Goal: Task Accomplishment & Management: Complete application form

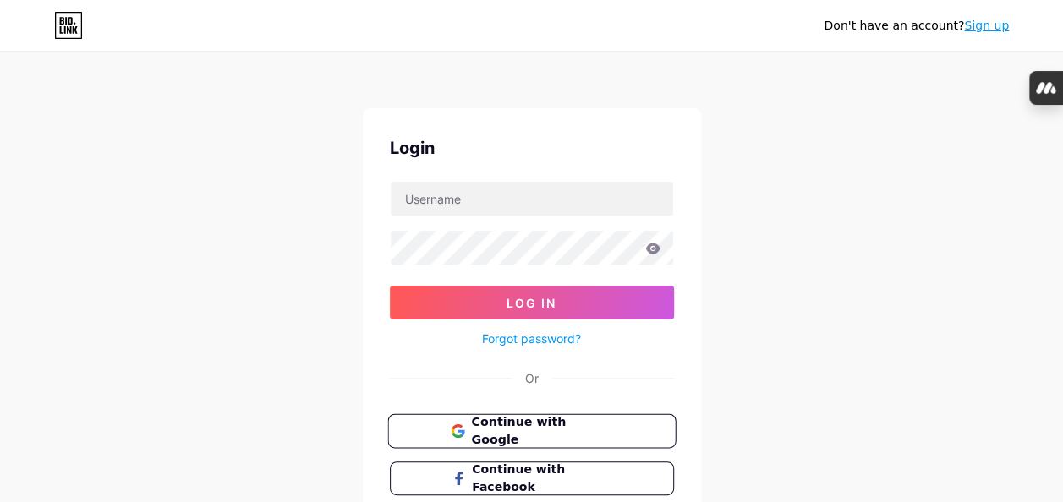
click at [538, 423] on span "Continue with Google" at bounding box center [541, 431] width 141 height 36
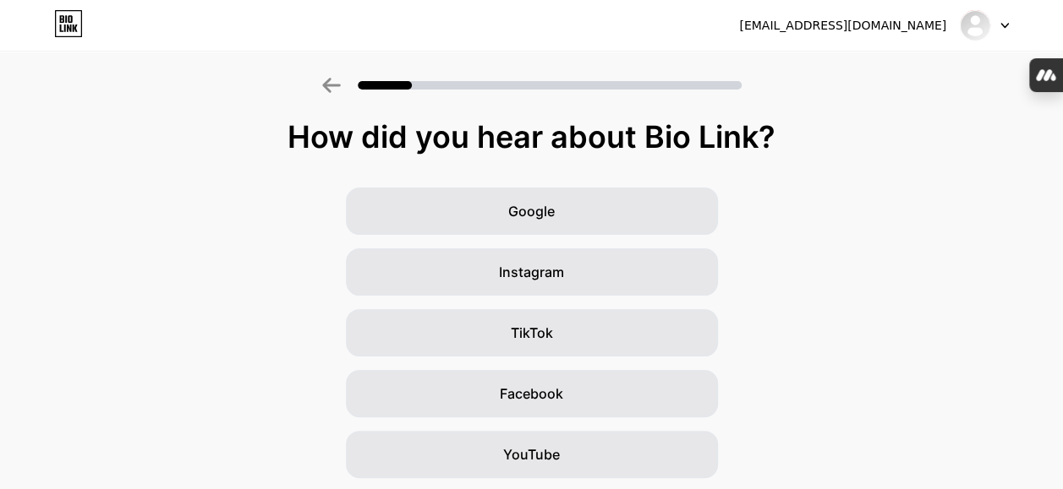
click at [1003, 25] on icon at bounding box center [1004, 26] width 8 height 6
click at [952, 230] on div "Google Instagram TikTok Facebook YouTube Twitter/X Friends/family Other" at bounding box center [531, 424] width 1063 height 473
click at [74, 16] on icon at bounding box center [68, 23] width 29 height 27
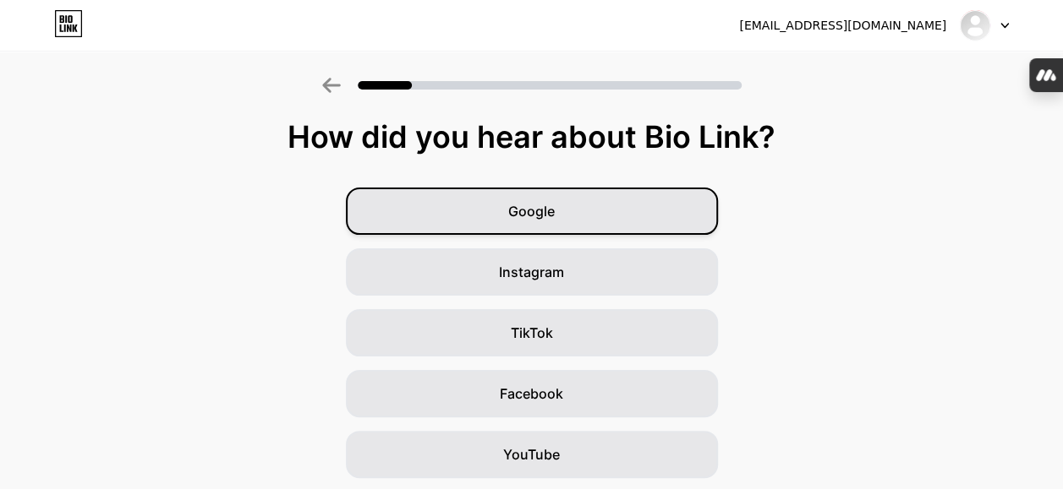
click at [479, 193] on div "Google" at bounding box center [532, 211] width 372 height 47
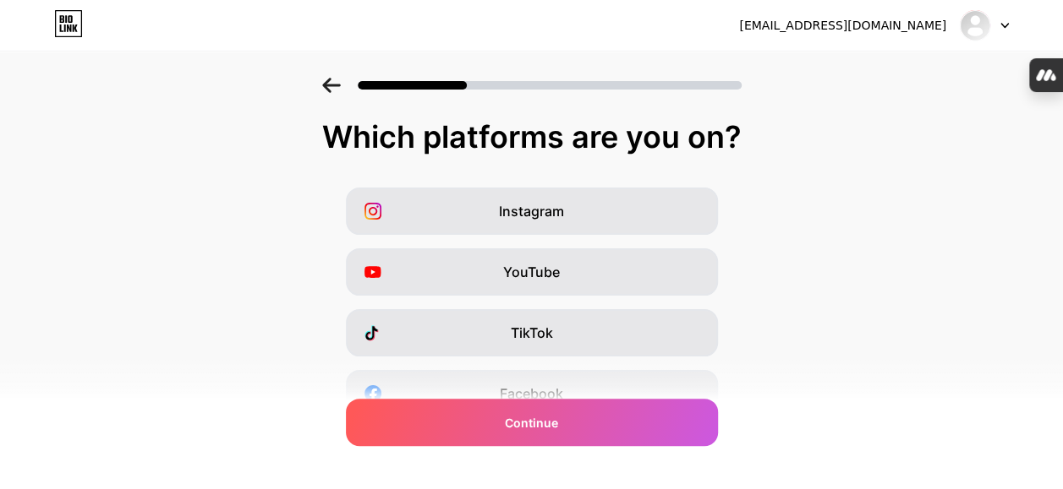
scroll to position [169, 0]
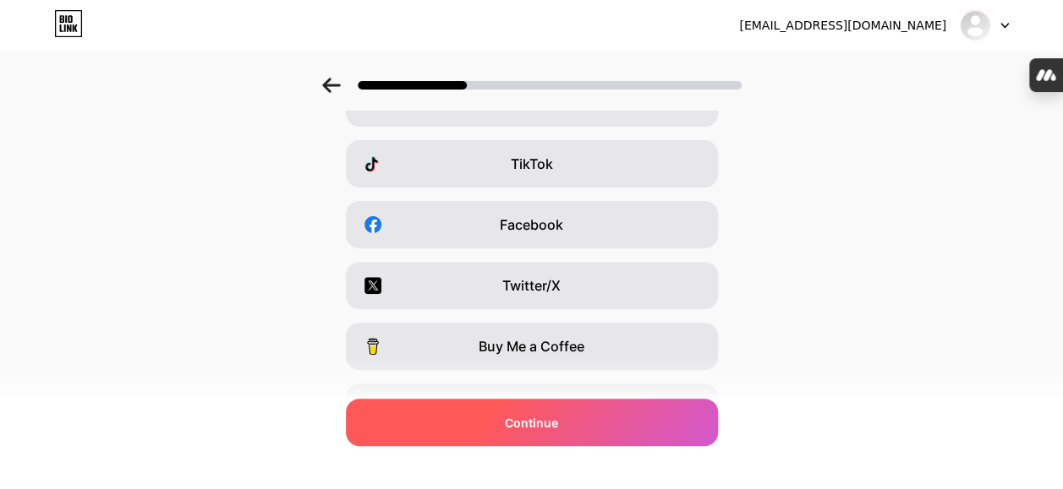
click at [549, 402] on div "Continue" at bounding box center [532, 422] width 372 height 47
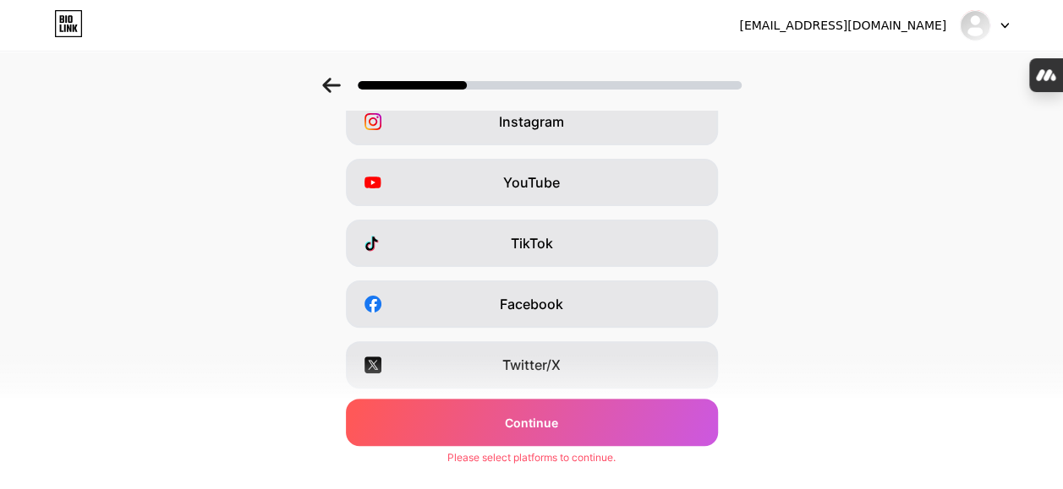
scroll to position [85, 0]
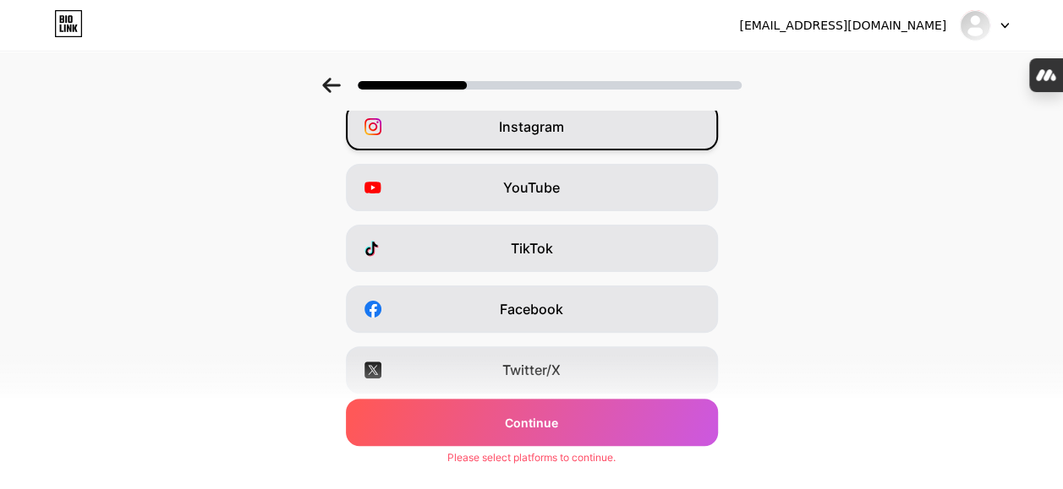
click at [531, 122] on span "Instagram" at bounding box center [531, 127] width 65 height 20
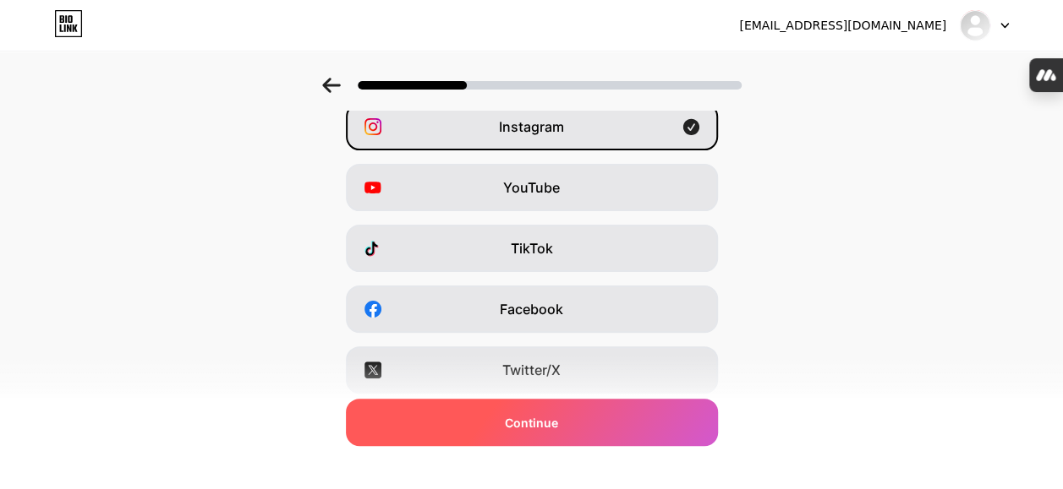
click at [604, 429] on div "Continue" at bounding box center [532, 422] width 372 height 47
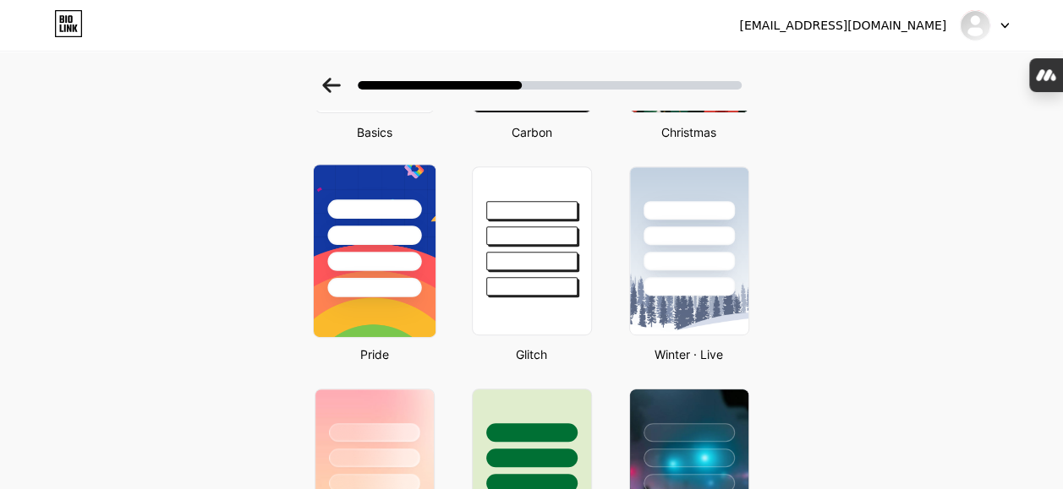
scroll to position [254, 0]
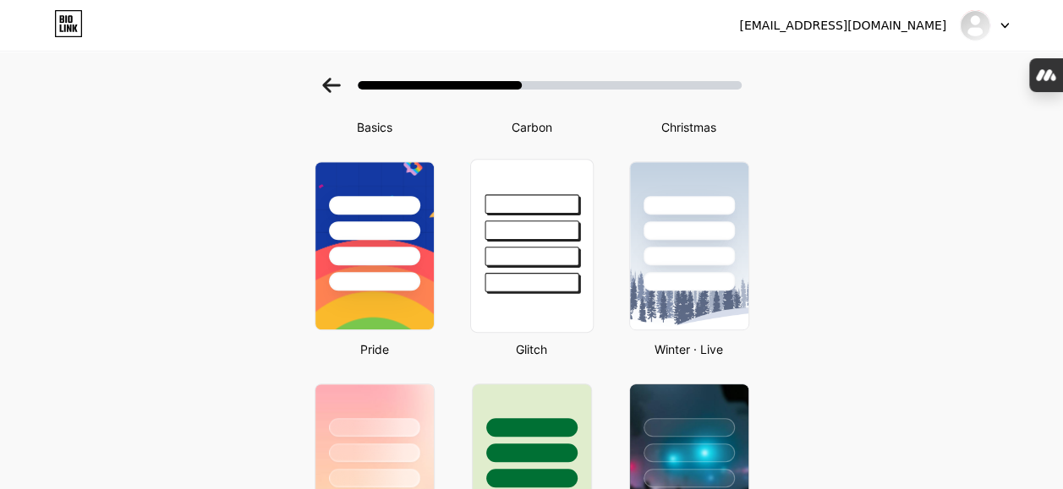
click at [509, 259] on div at bounding box center [531, 256] width 94 height 19
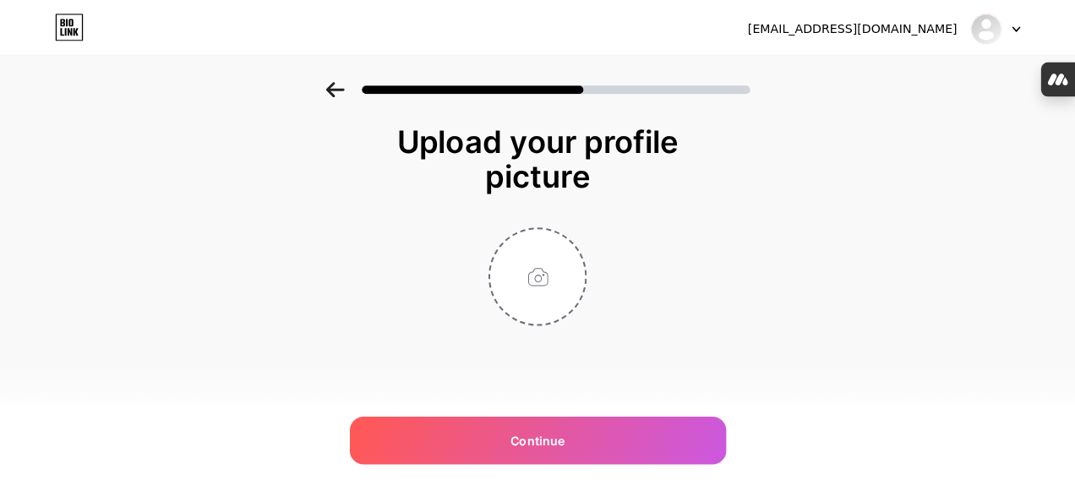
scroll to position [0, 0]
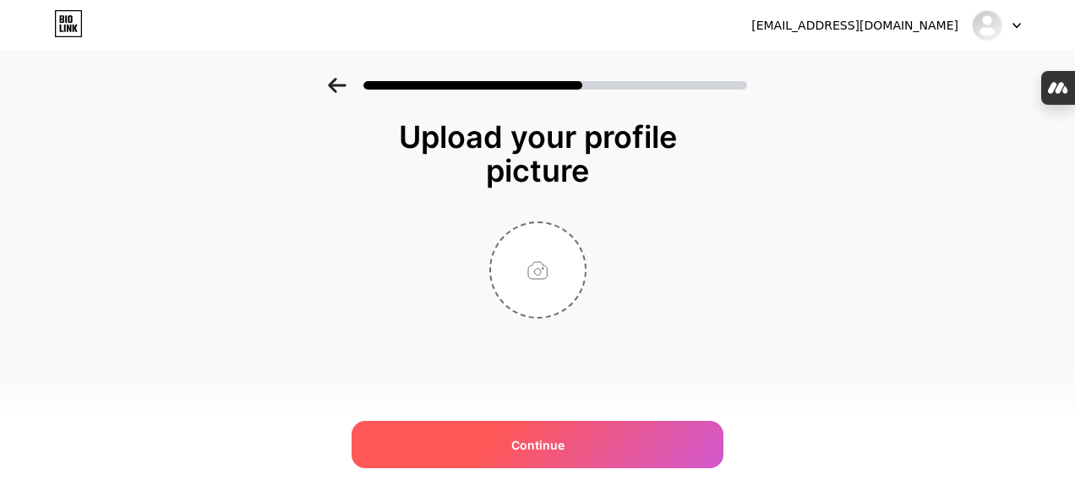
click at [582, 440] on div "Continue" at bounding box center [538, 444] width 372 height 47
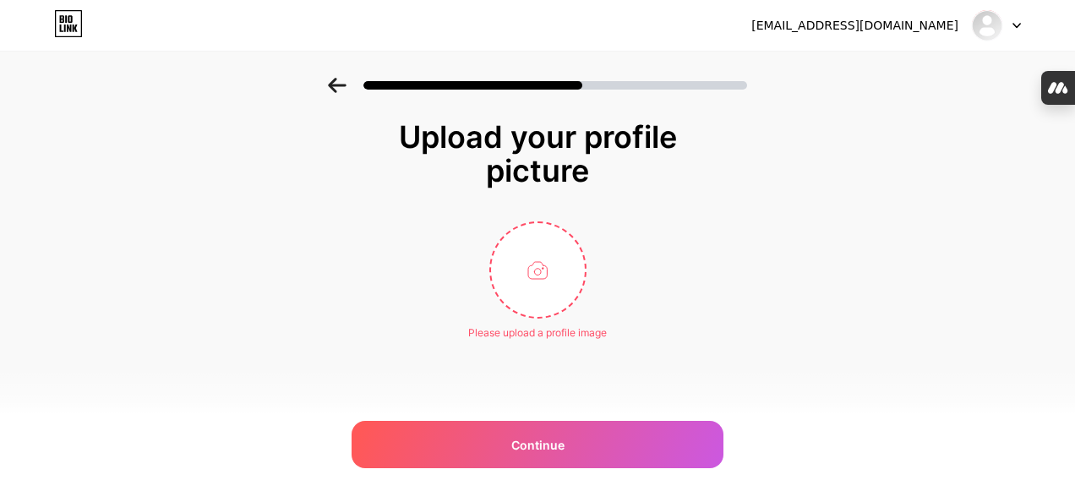
click at [1004, 30] on div at bounding box center [996, 25] width 49 height 30
